Goal: Task Accomplishment & Management: Complete application form

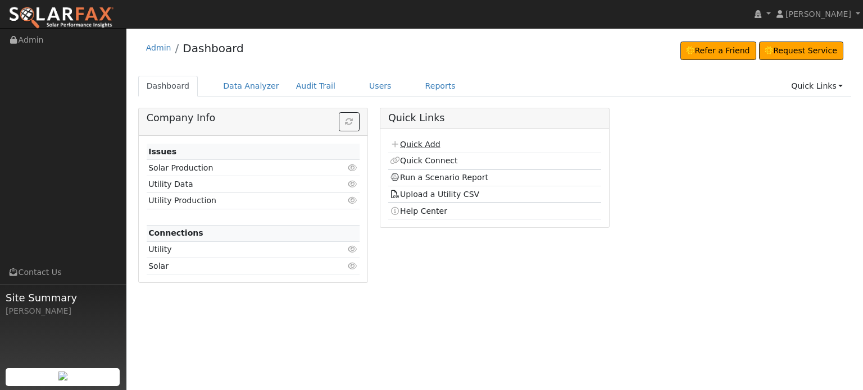
click at [415, 143] on link "Quick Add" at bounding box center [415, 144] width 50 height 9
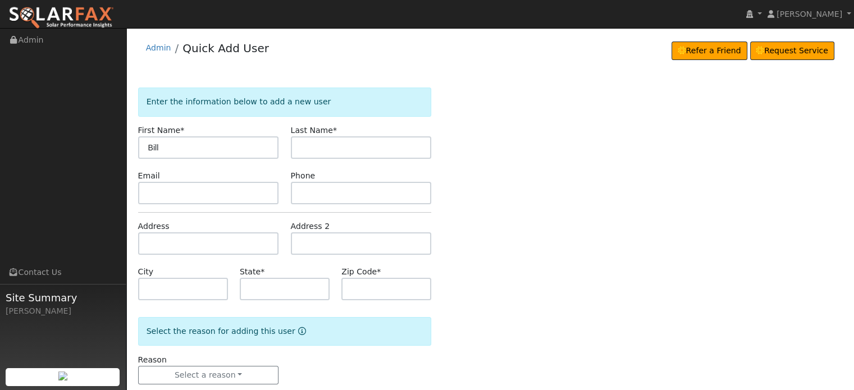
type input "Bill"
type input "[PERSON_NAME]"
click at [142, 239] on input "text" at bounding box center [208, 244] width 141 height 22
click at [146, 242] on input "text" at bounding box center [208, 244] width 141 height 22
paste input "[STREET_ADDRESS]"
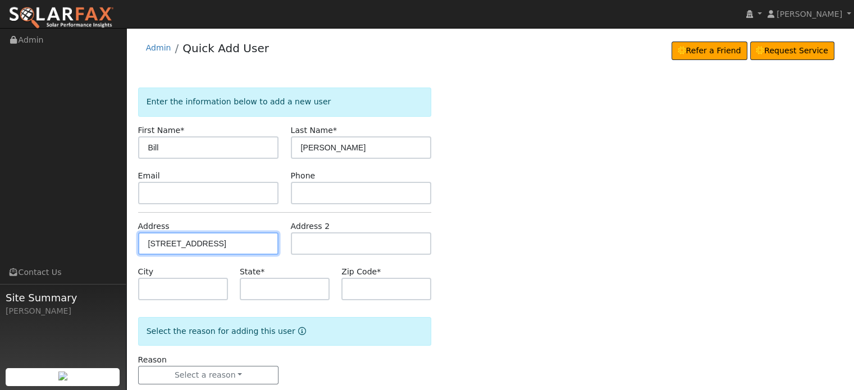
type input "[STREET_ADDRESS]"
type input "Auburn"
type input "CA"
type input "95603"
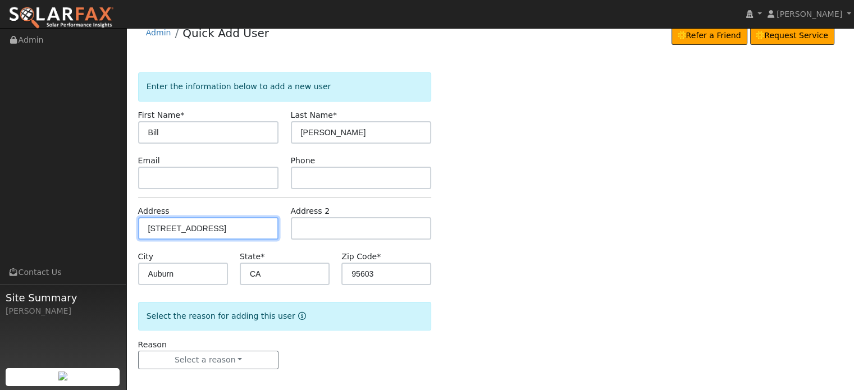
scroll to position [22, 0]
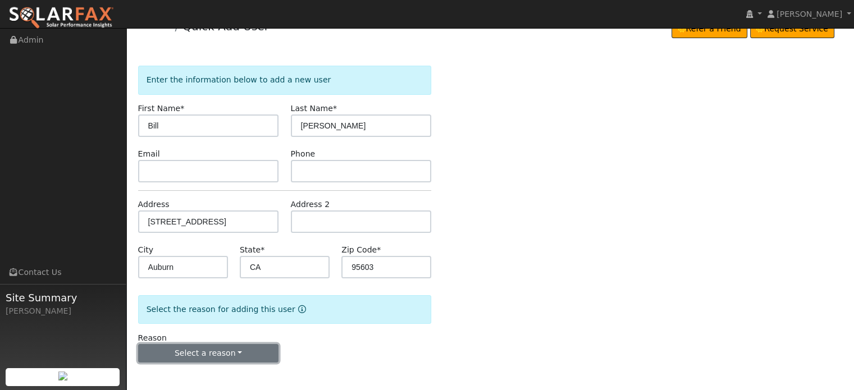
click at [204, 356] on button "Select a reason" at bounding box center [208, 353] width 141 height 19
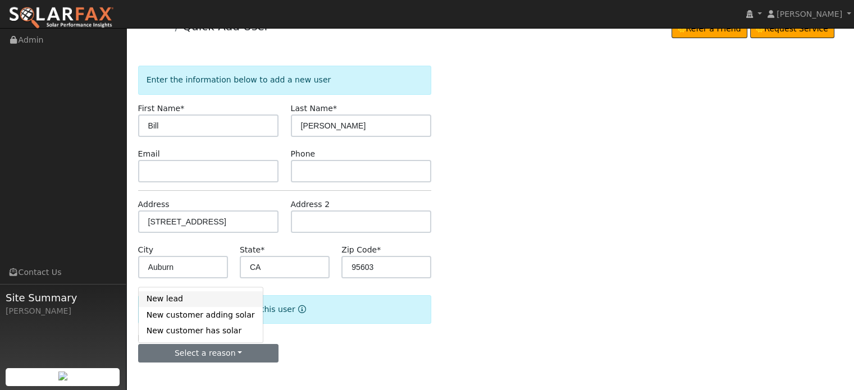
click at [160, 298] on link "New lead" at bounding box center [201, 299] width 124 height 16
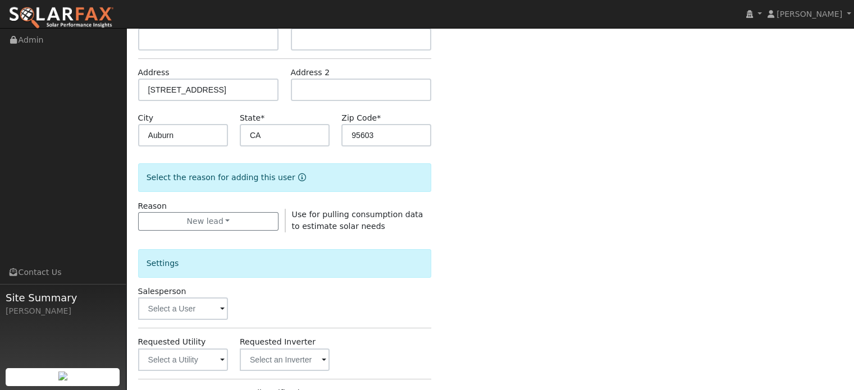
scroll to position [335, 0]
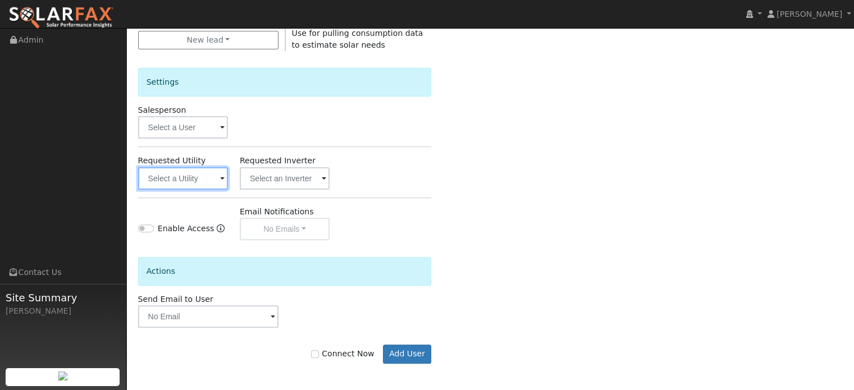
click at [182, 182] on input "text" at bounding box center [183, 178] width 90 height 22
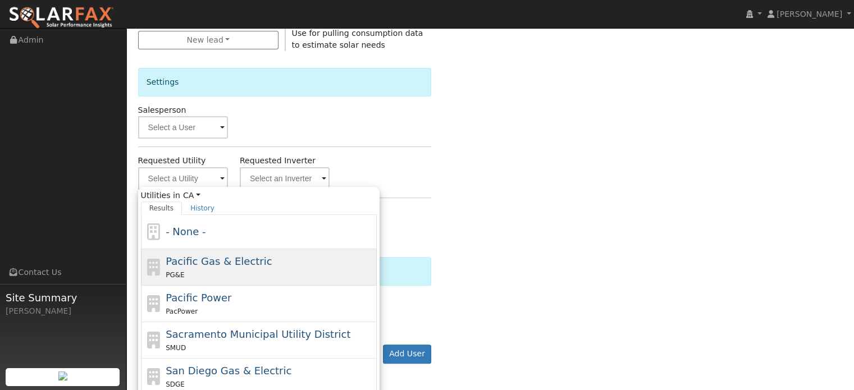
click at [176, 262] on span "Pacific Gas & Electric" at bounding box center [219, 262] width 106 height 12
type input "Pacific Gas & Electric"
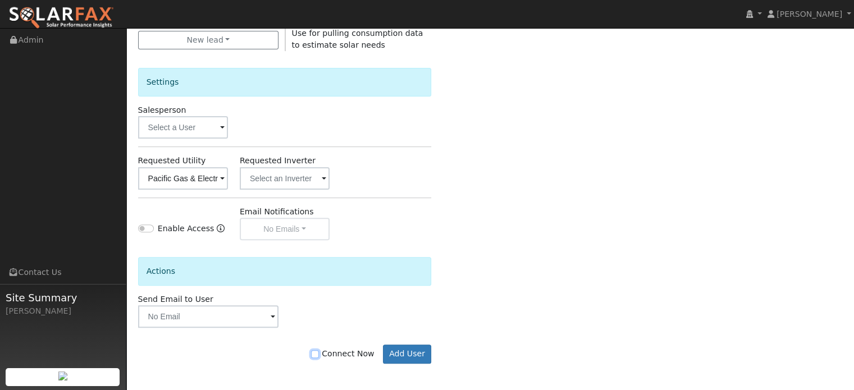
click at [319, 353] on input "Connect Now" at bounding box center [315, 354] width 8 height 8
checkbox input "true"
click at [417, 352] on button "Add User" at bounding box center [407, 354] width 49 height 19
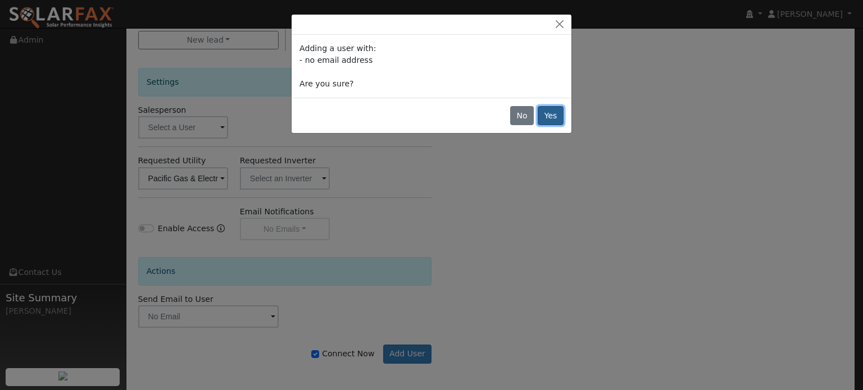
click at [551, 119] on button "Yes" at bounding box center [550, 115] width 26 height 19
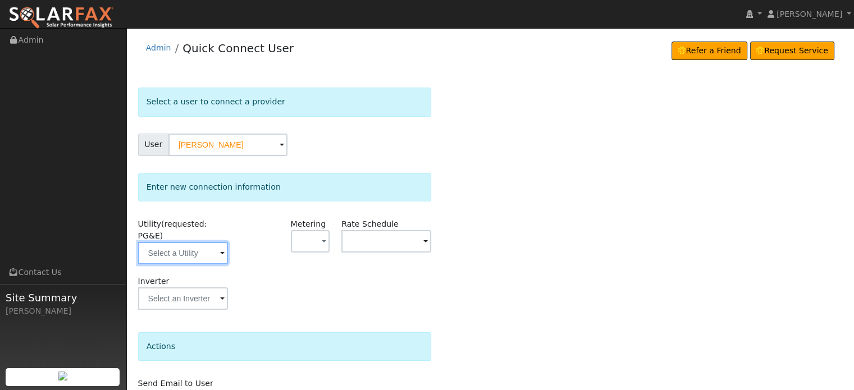
click at [177, 242] on input "text" at bounding box center [183, 253] width 90 height 22
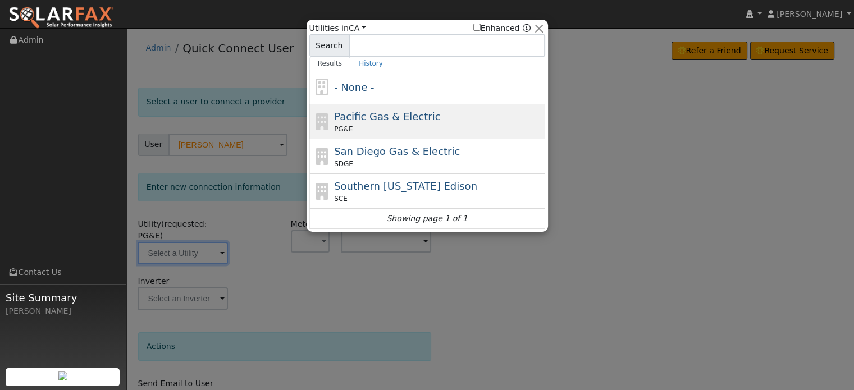
click at [382, 104] on div "Pacific Gas & Electric PG&E" at bounding box center [427, 121] width 236 height 35
type input "PG&E"
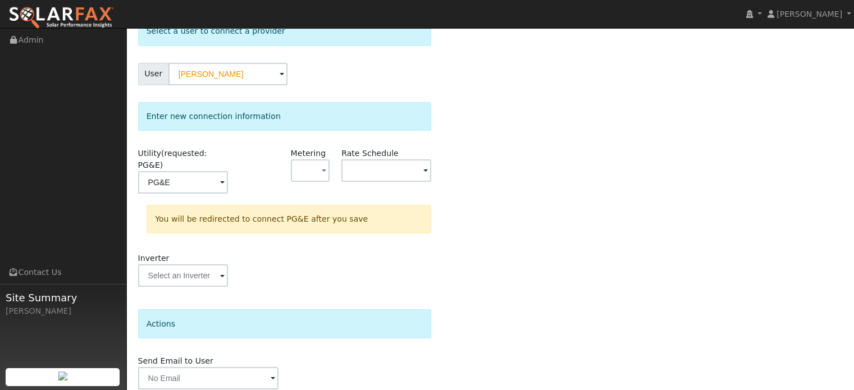
scroll to position [104, 0]
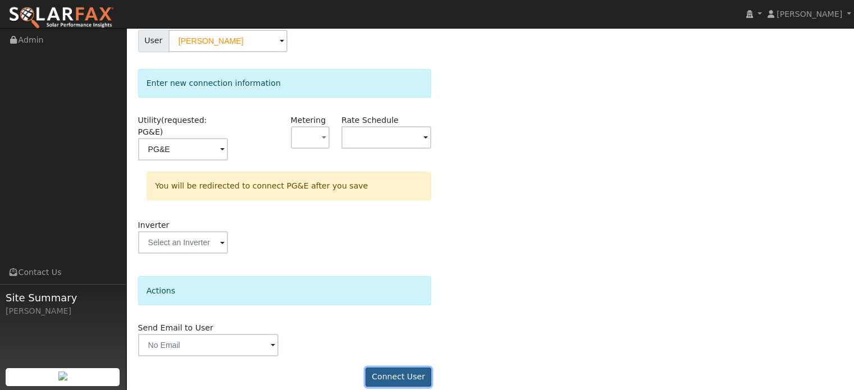
click at [416, 368] on button "Connect User" at bounding box center [399, 377] width 66 height 19
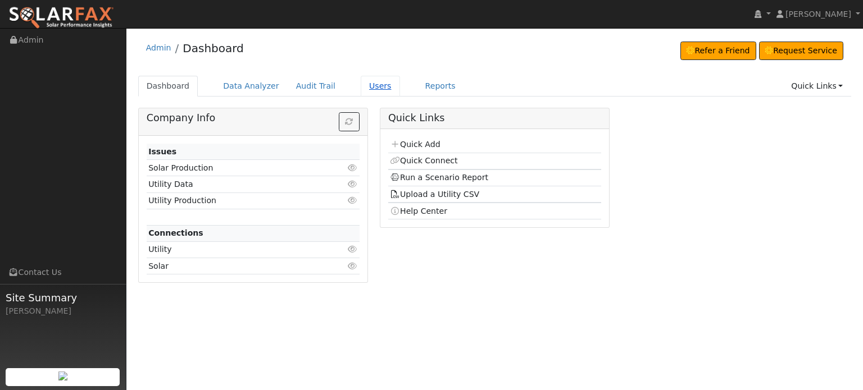
click at [361, 87] on link "Users" at bounding box center [380, 86] width 39 height 21
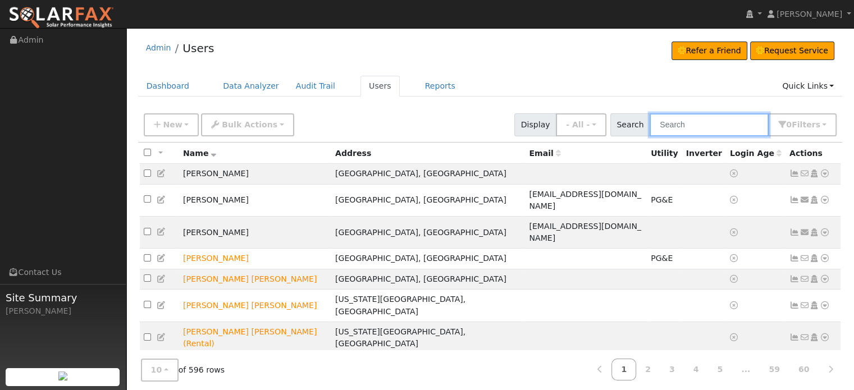
click at [718, 130] on input "text" at bounding box center [709, 124] width 119 height 23
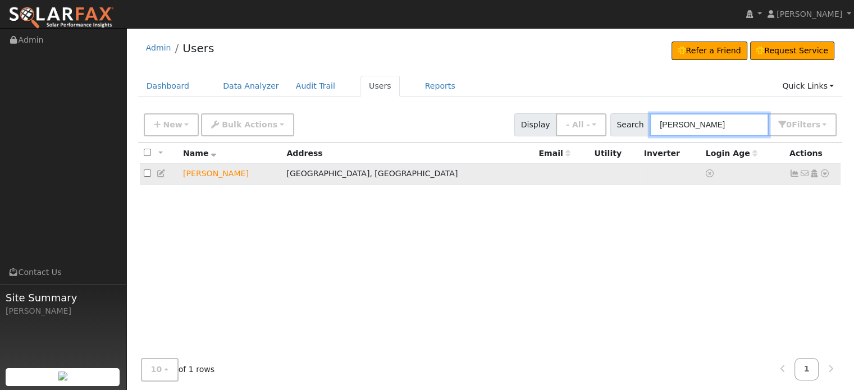
type input "boyce"
click at [825, 172] on icon at bounding box center [825, 174] width 10 height 8
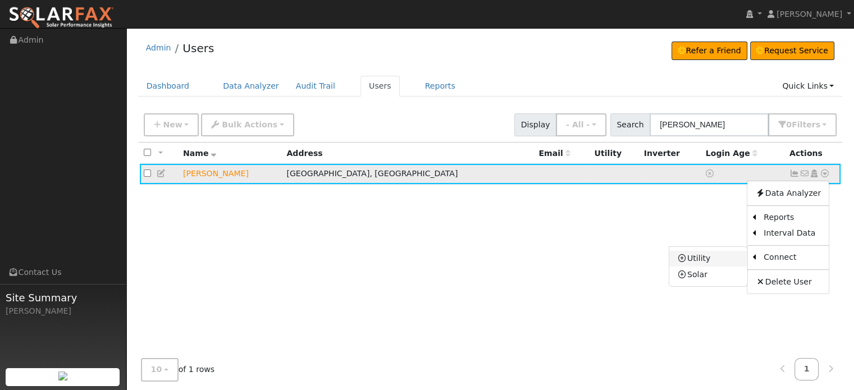
click at [693, 258] on link "Utility" at bounding box center [708, 259] width 78 height 16
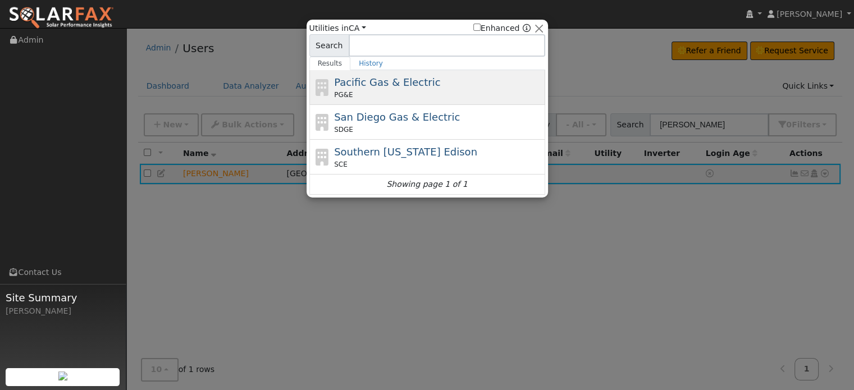
click at [407, 83] on span "Pacific Gas & Electric" at bounding box center [387, 82] width 106 height 12
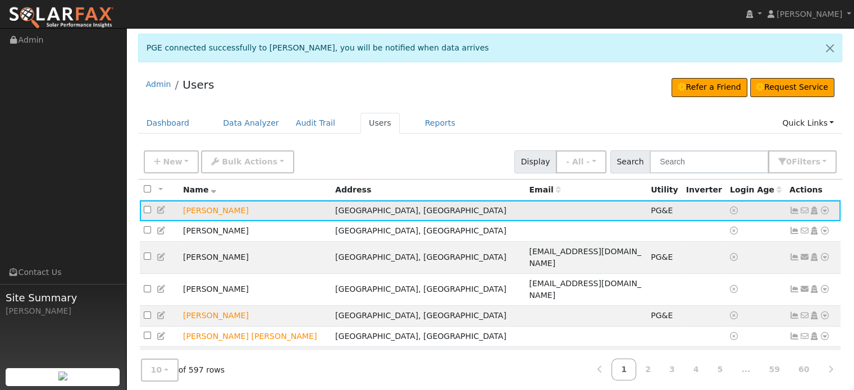
click at [795, 208] on icon at bounding box center [795, 211] width 10 height 8
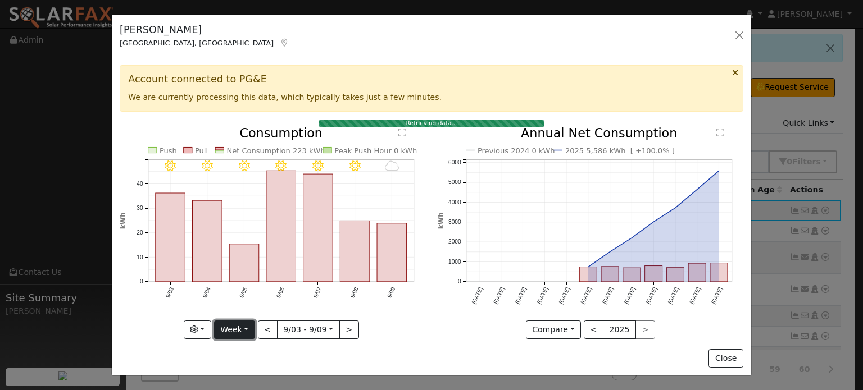
click at [246, 324] on button "Week" at bounding box center [234, 330] width 41 height 19
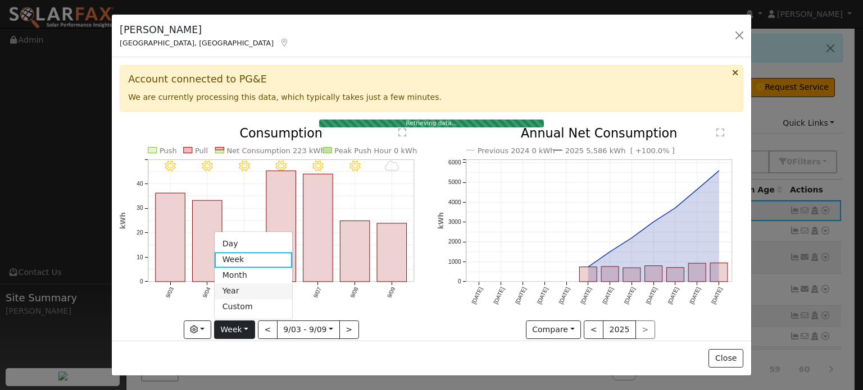
click at [245, 287] on link "Year" at bounding box center [254, 292] width 78 height 16
type input "[DATE]"
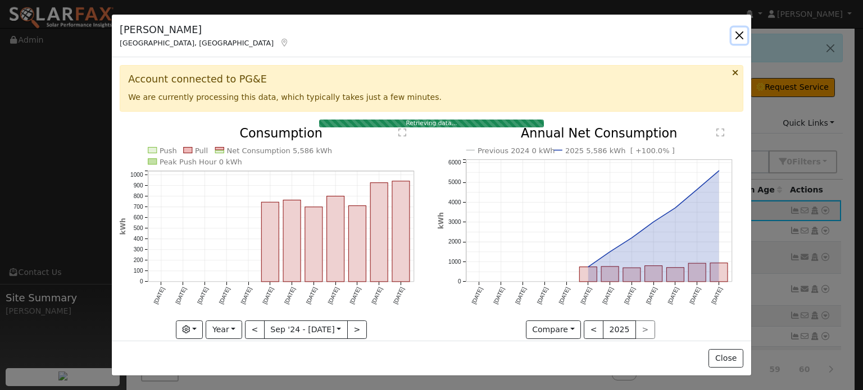
click at [739, 34] on button "button" at bounding box center [739, 36] width 16 height 16
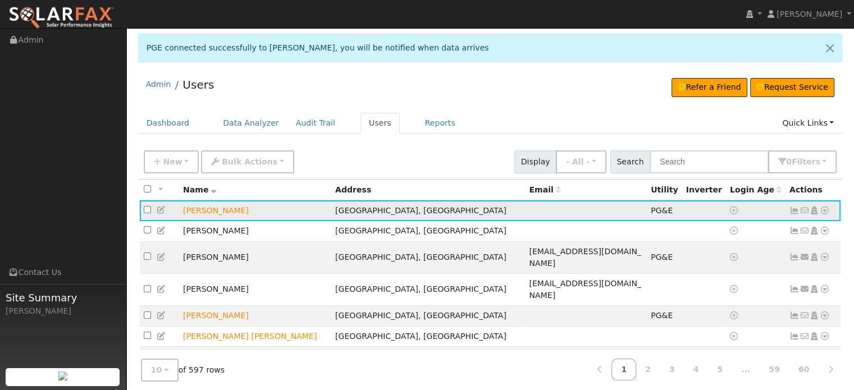
click at [825, 210] on icon at bounding box center [825, 211] width 10 height 8
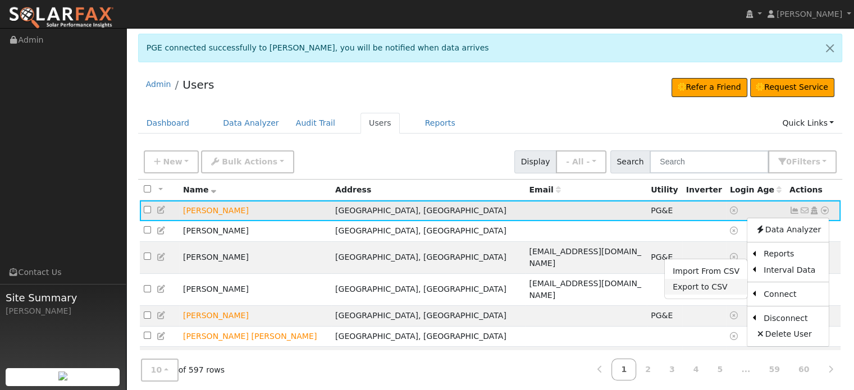
click at [692, 289] on link "Export to CSV" at bounding box center [706, 287] width 83 height 16
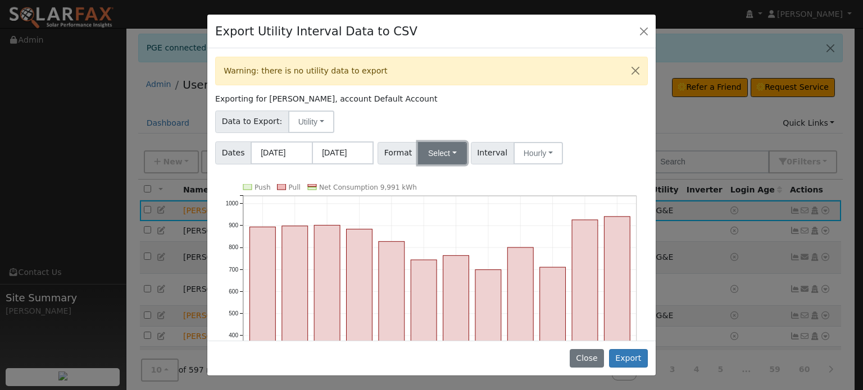
click at [446, 151] on button "Select" at bounding box center [442, 153] width 49 height 22
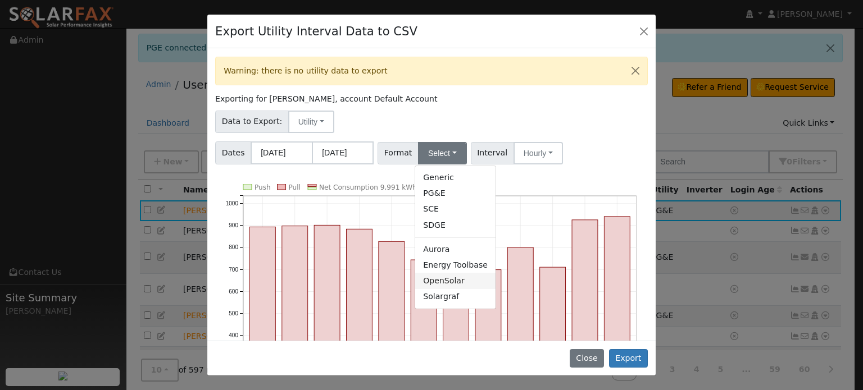
click at [435, 283] on link "OpenSolar" at bounding box center [455, 281] width 80 height 16
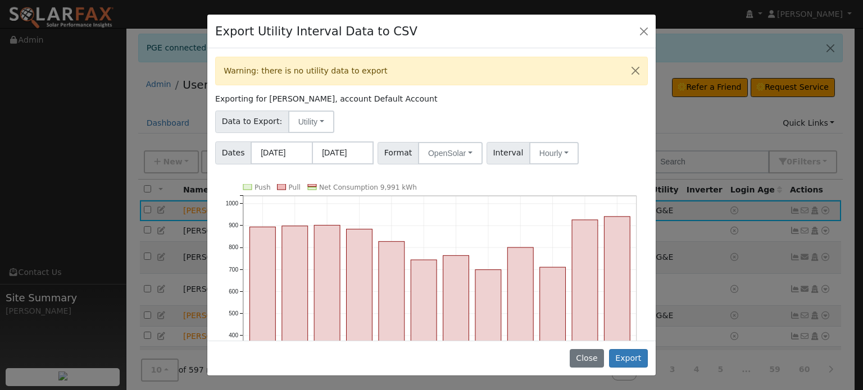
scroll to position [116, 0]
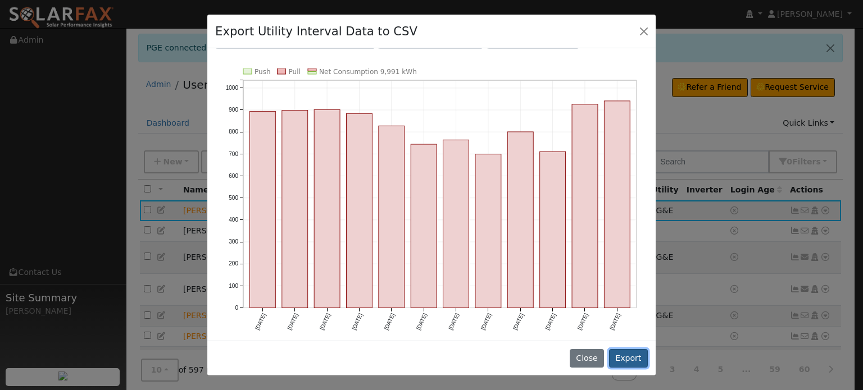
click at [627, 356] on button "Export" at bounding box center [628, 358] width 39 height 19
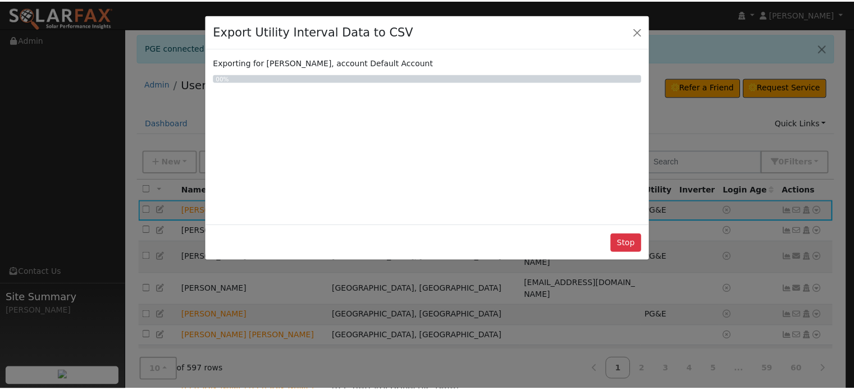
scroll to position [0, 0]
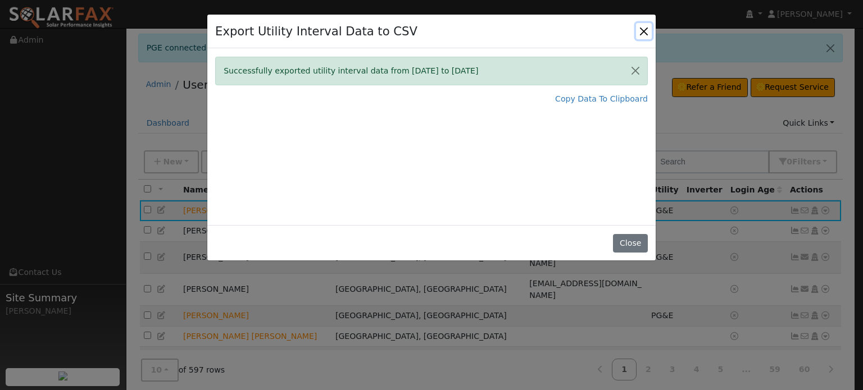
click at [645, 31] on button "Close" at bounding box center [644, 31] width 16 height 16
